Goal: Task Accomplishment & Management: Use online tool/utility

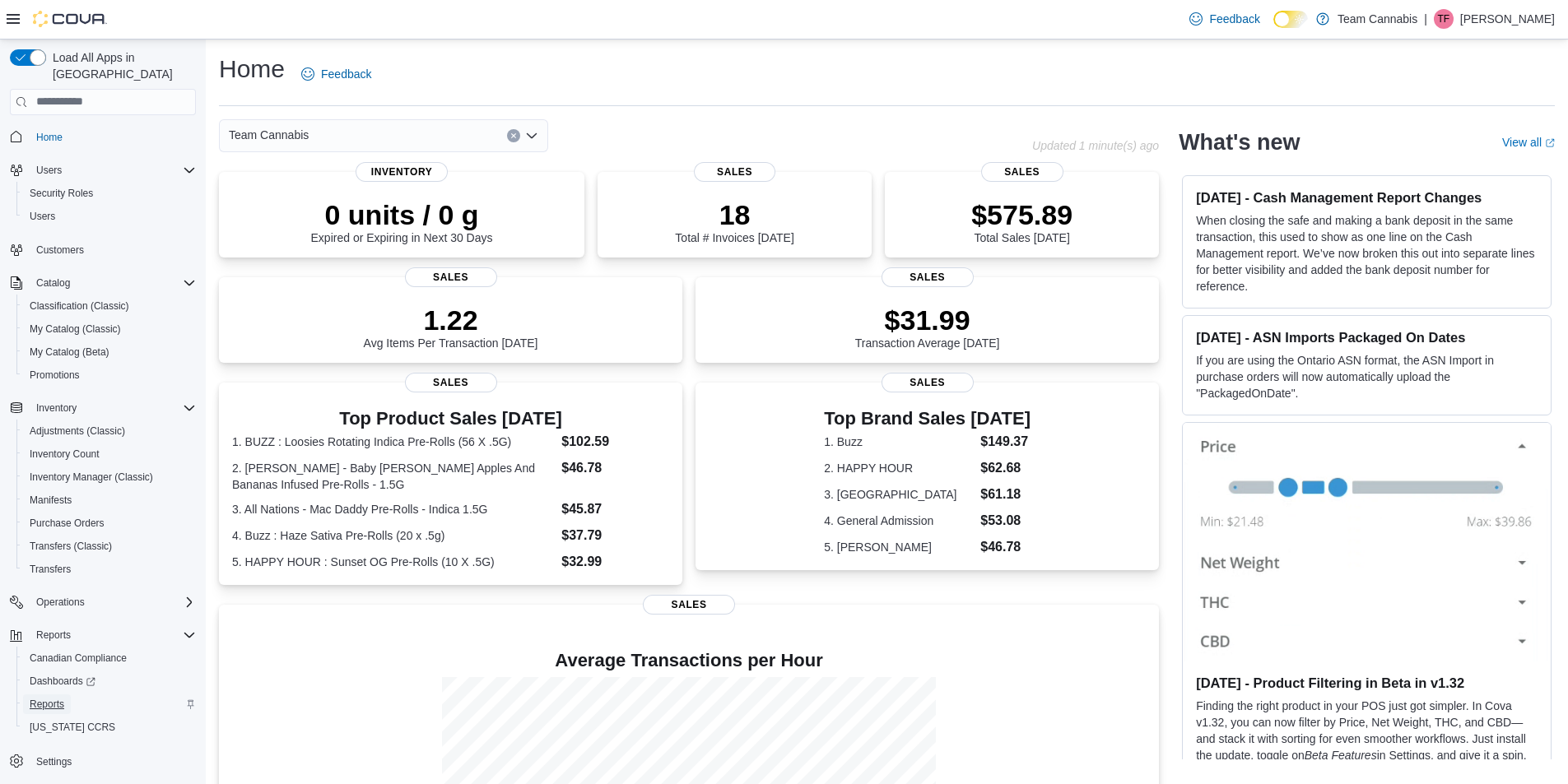
click at [57, 698] on span "Reports" at bounding box center [47, 704] width 35 height 13
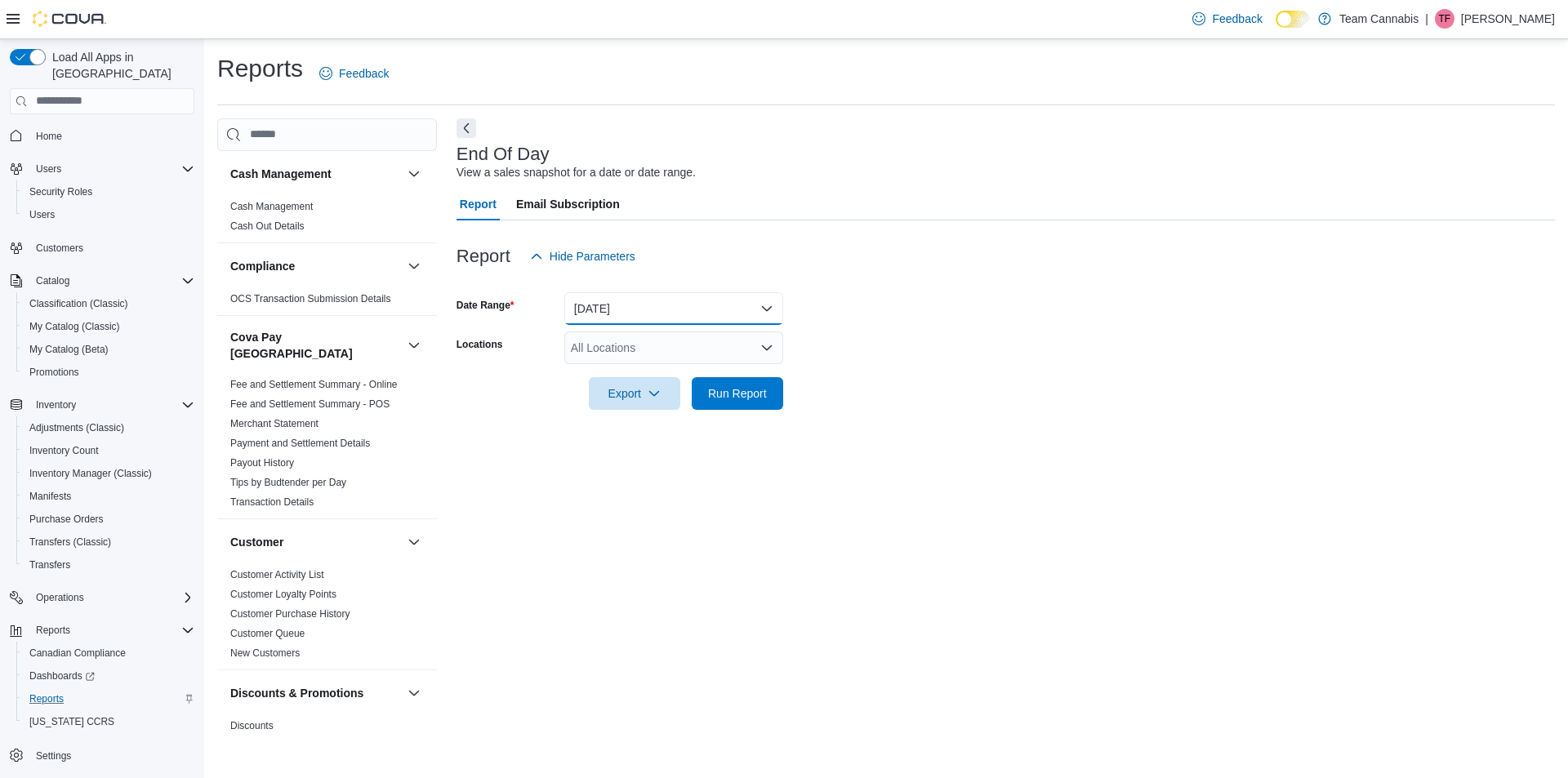
click at [647, 315] on button "[DATE]" at bounding box center [673, 308] width 218 height 33
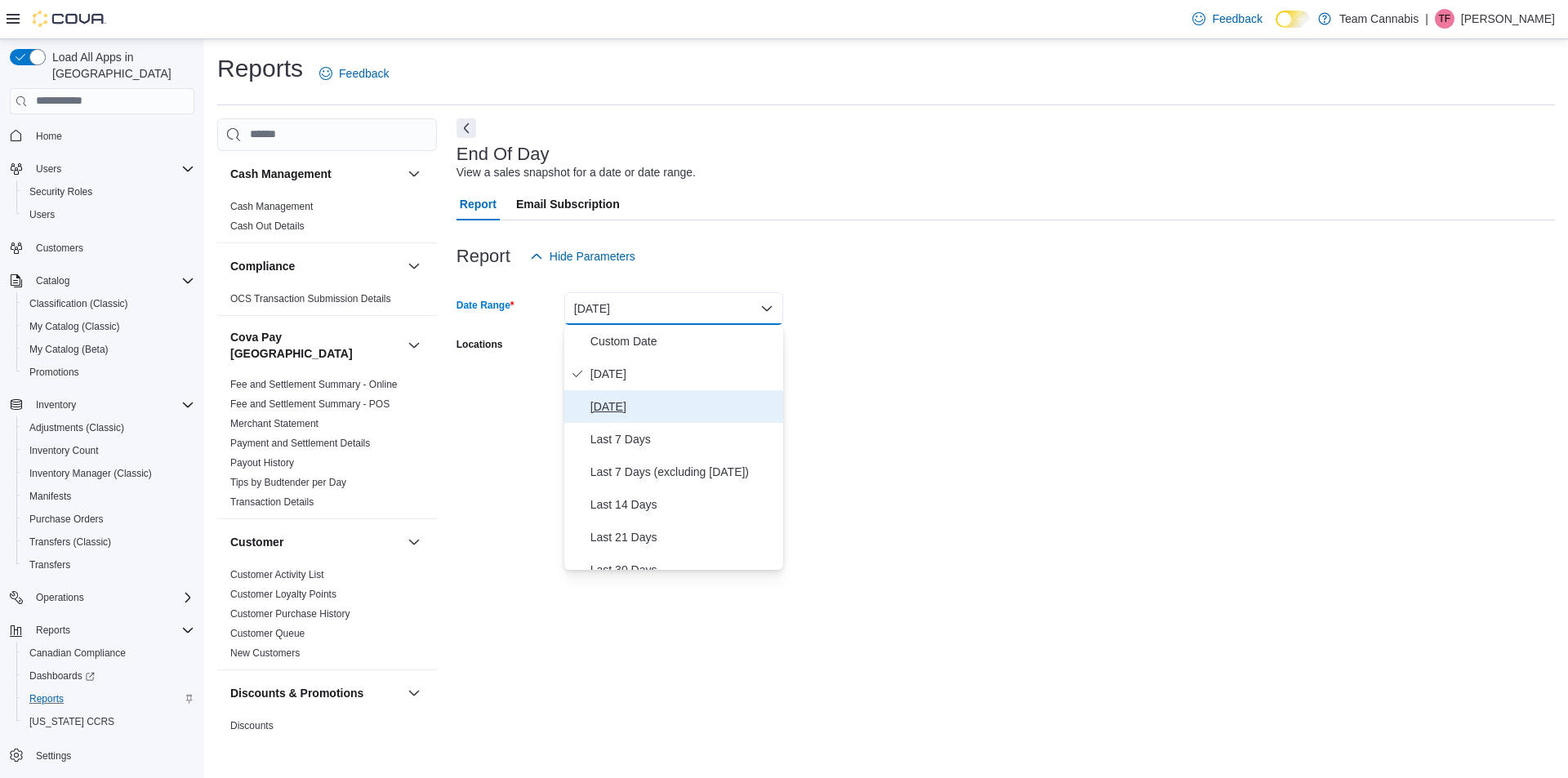
click at [605, 411] on span "[DATE]" at bounding box center [683, 406] width 186 height 20
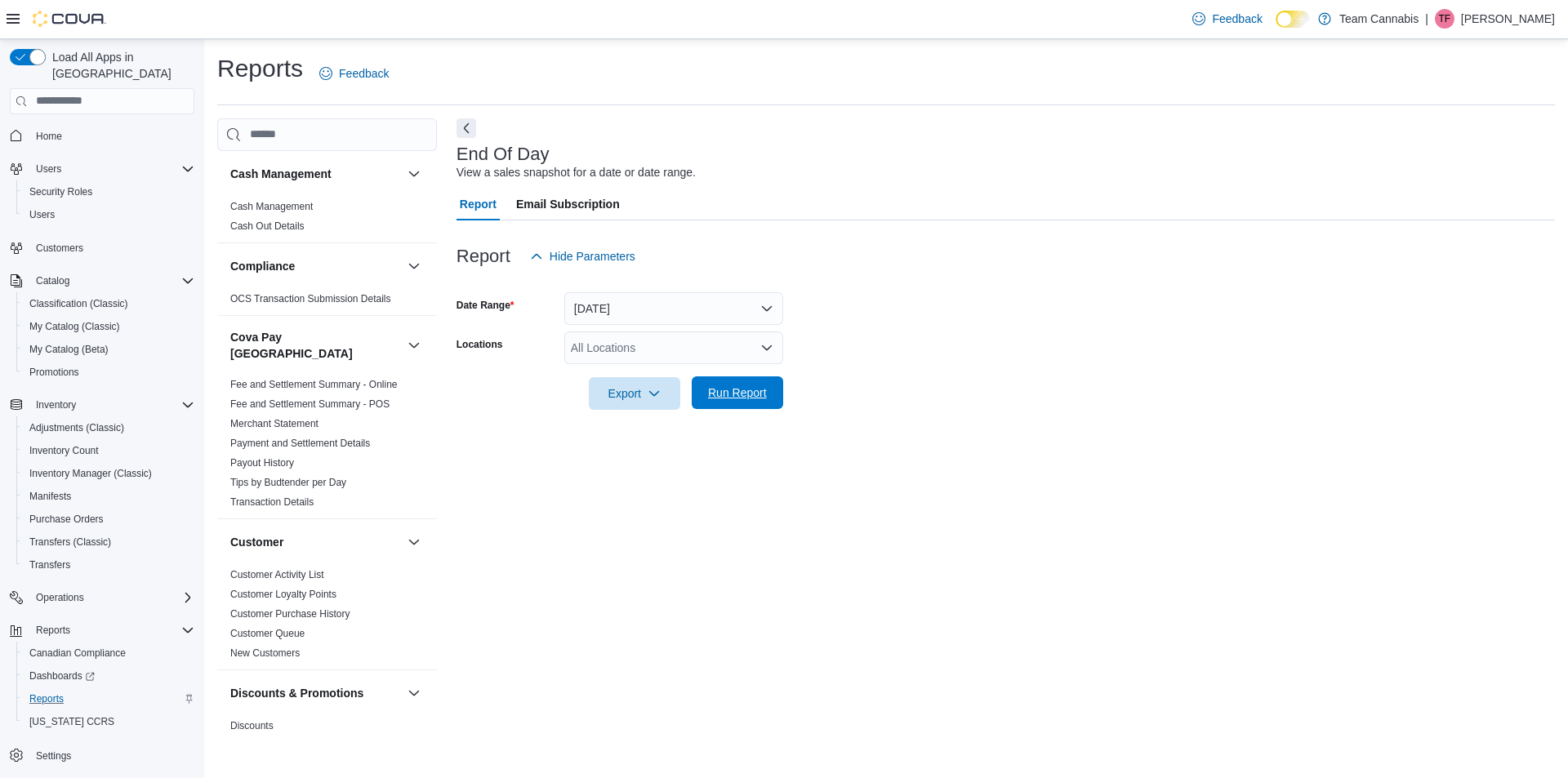
click at [737, 382] on span "Run Report" at bounding box center [738, 392] width 72 height 33
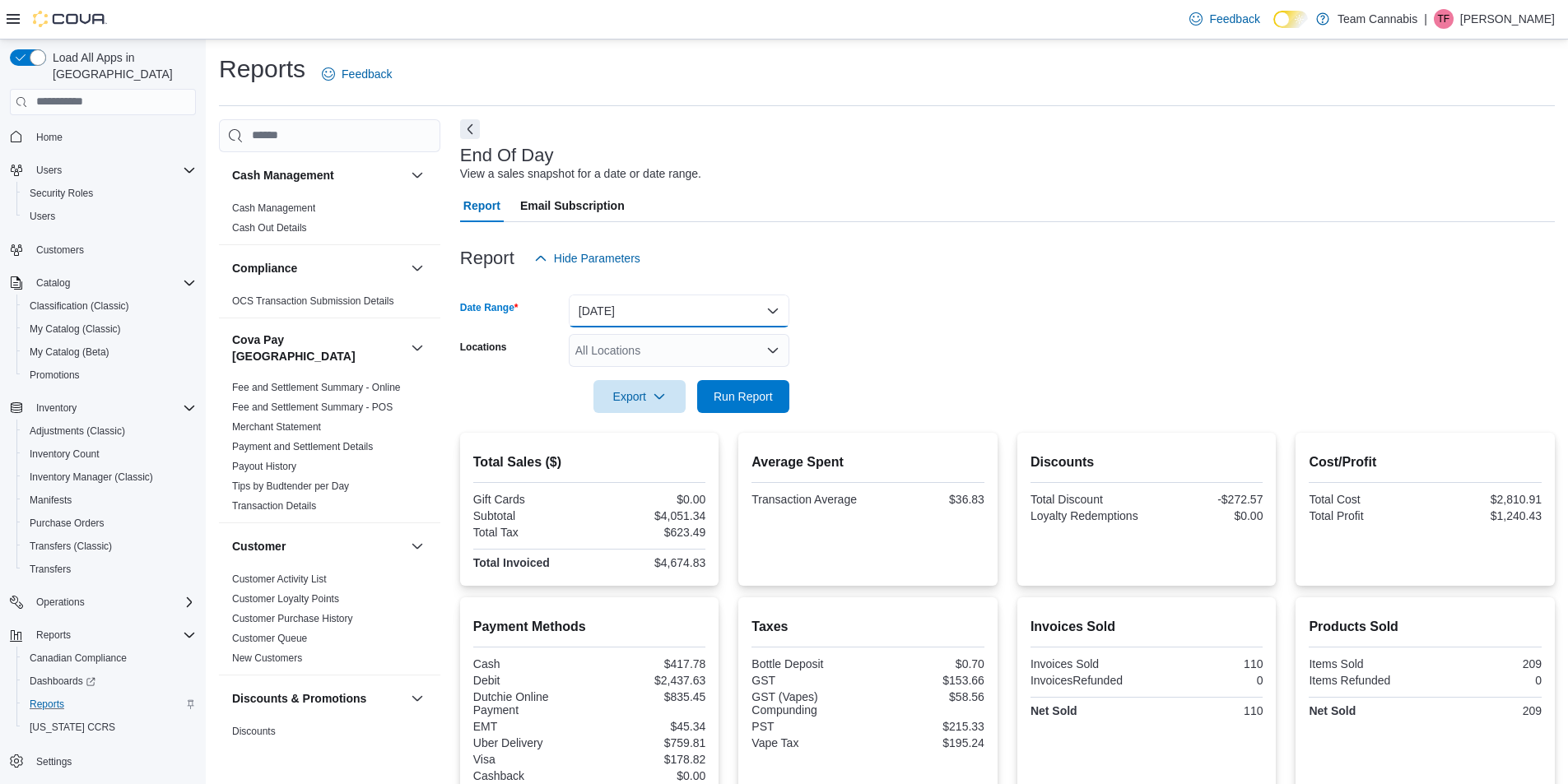
click at [608, 310] on button "Yesterday" at bounding box center [678, 311] width 220 height 33
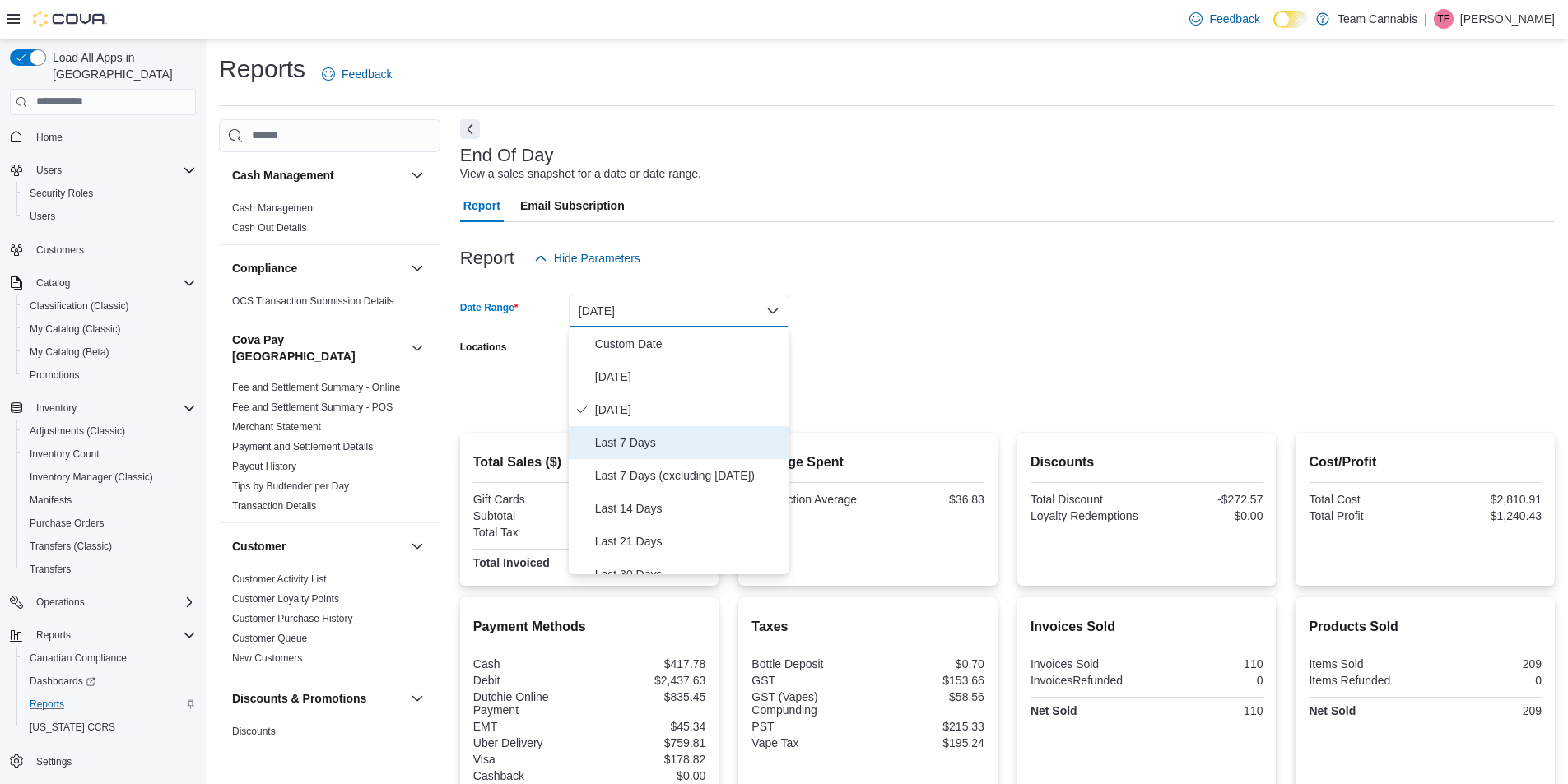
click at [627, 444] on span "Last 7 Days" at bounding box center [688, 443] width 187 height 20
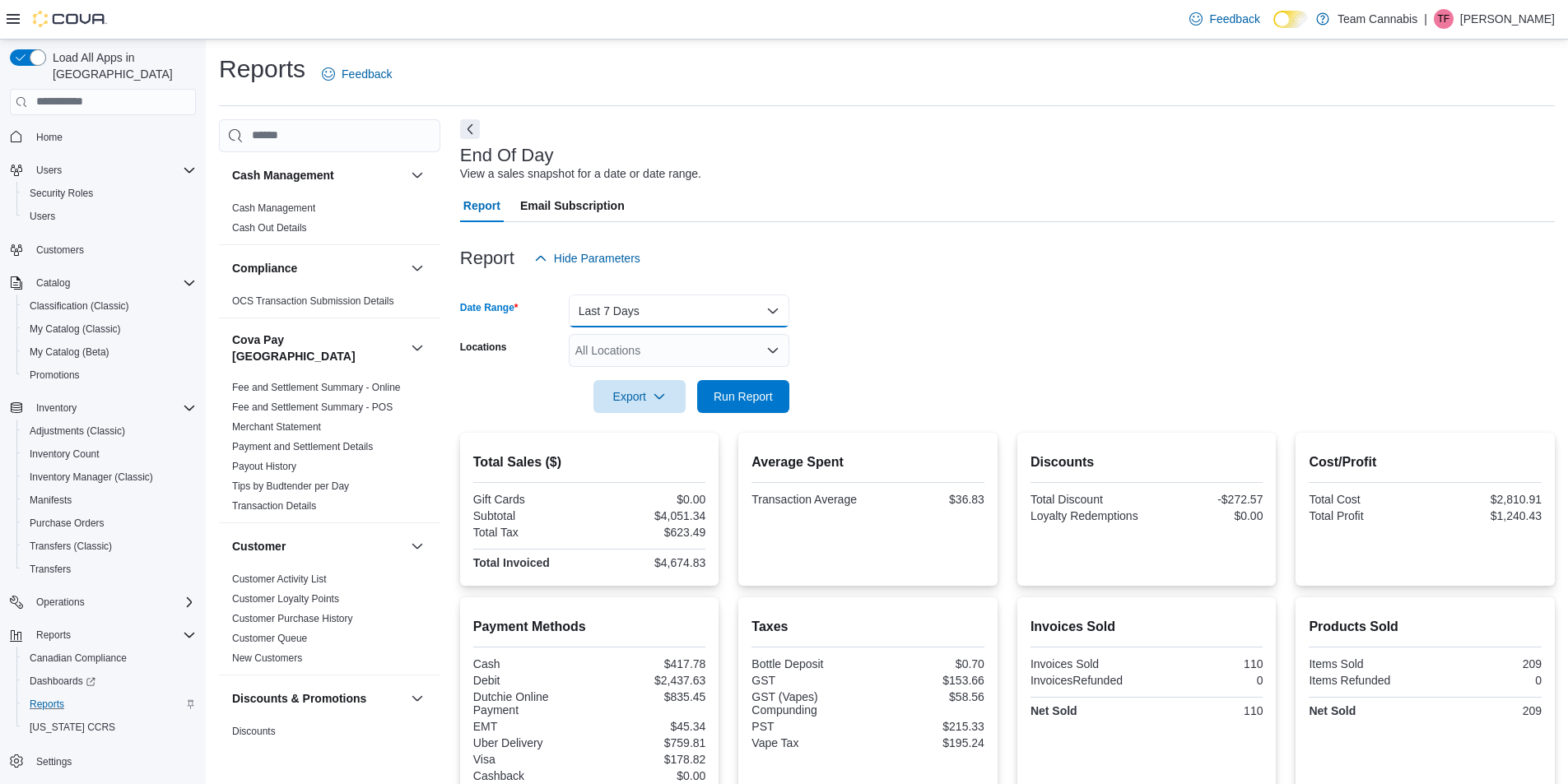
click at [620, 315] on button "Last 7 Days" at bounding box center [678, 311] width 220 height 33
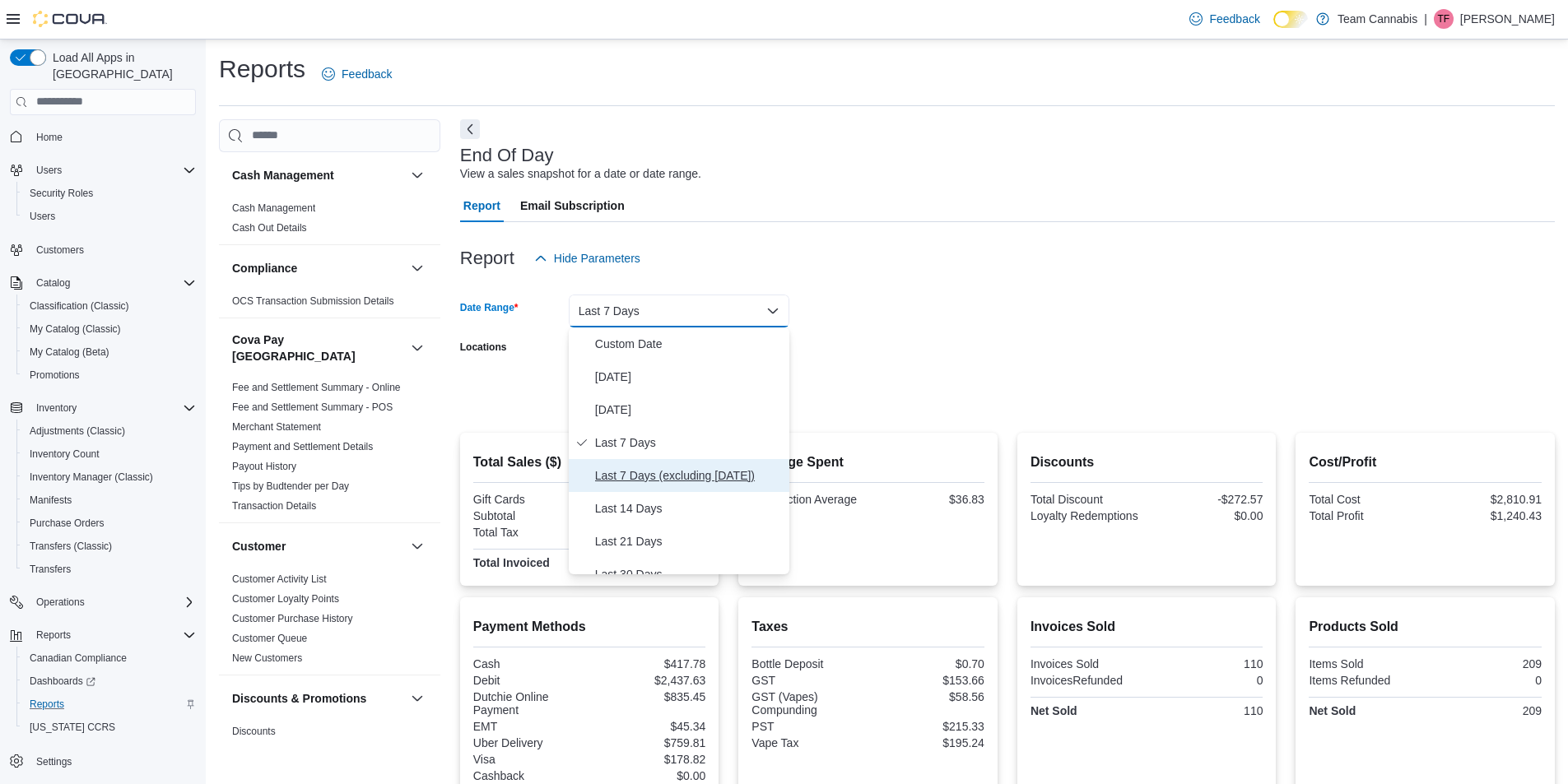
click at [637, 473] on span "Last 7 Days (excluding today)" at bounding box center [688, 476] width 187 height 20
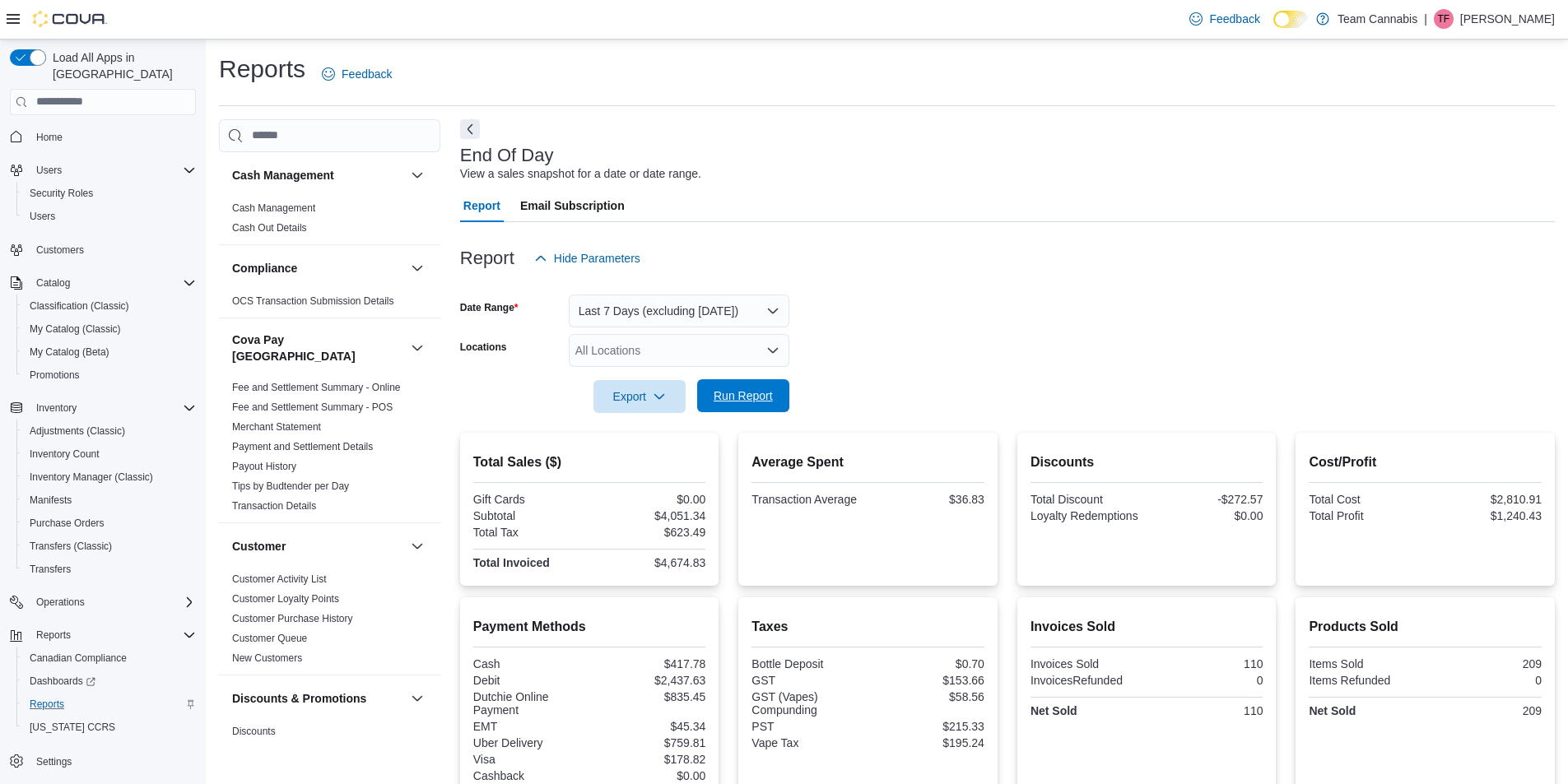
click at [737, 404] on span "Run Report" at bounding box center [743, 395] width 73 height 33
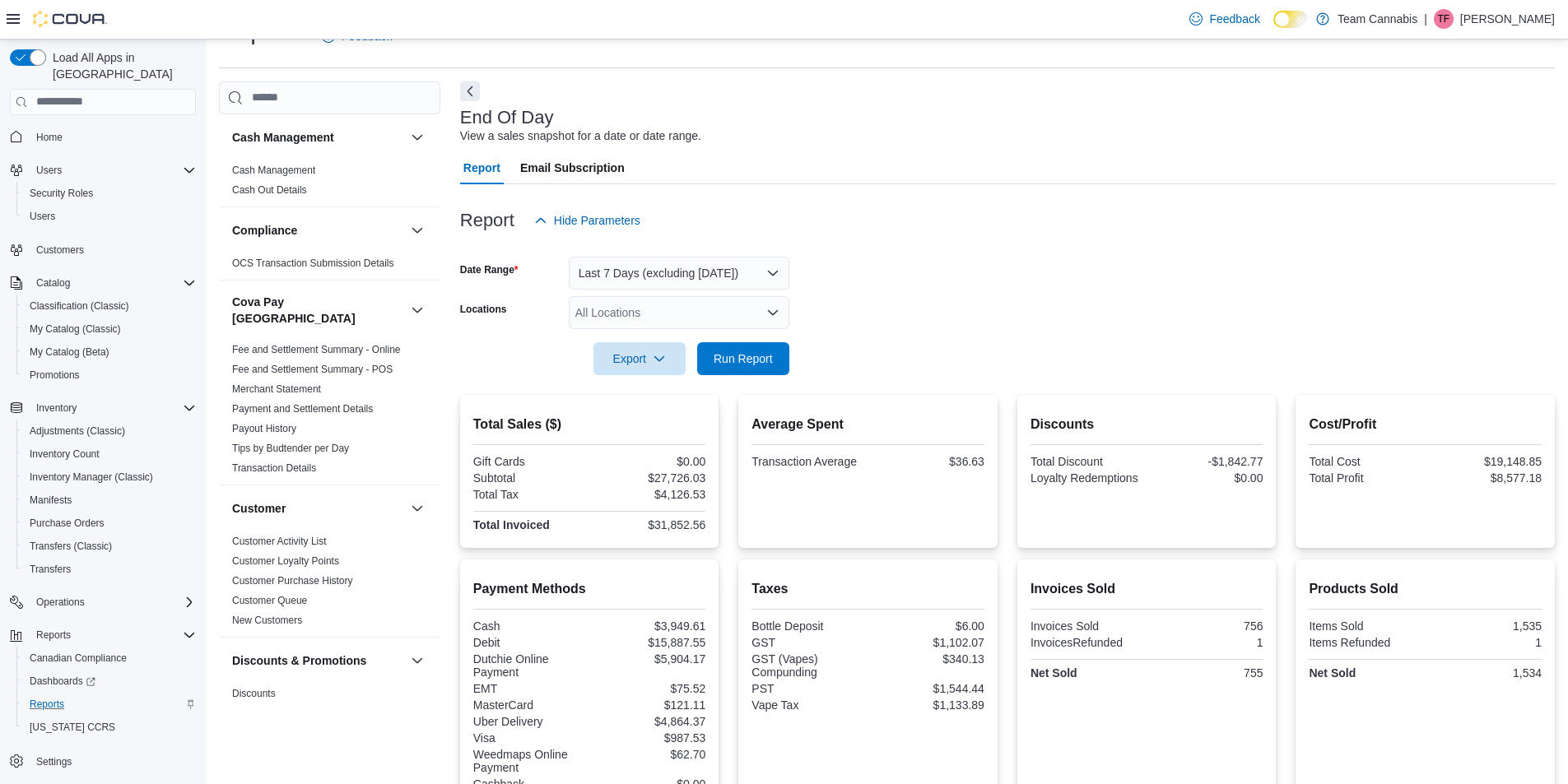
scroll to position [83, 0]
